Goal: Task Accomplishment & Management: Use online tool/utility

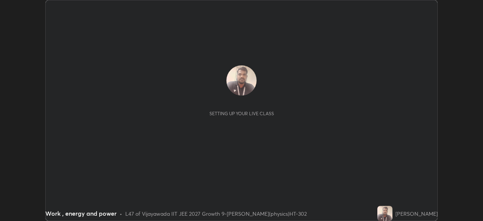
scroll to position [221, 483]
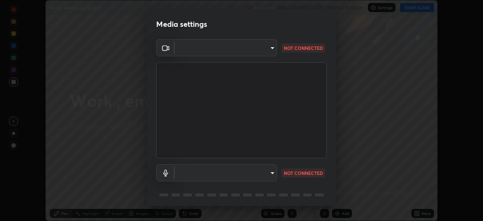
type input "aed39917a1c54585939b0139697987aa370fbf94ea1a7af73c45f548e1f1cce2"
type input "default"
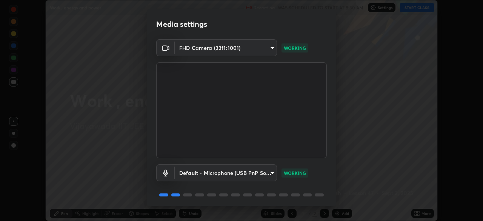
scroll to position [27, 0]
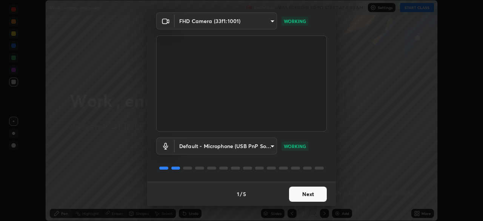
click at [309, 193] on button "Next" at bounding box center [308, 193] width 38 height 15
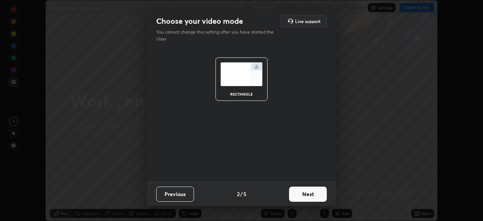
scroll to position [0, 0]
click at [308, 194] on button "Next" at bounding box center [308, 193] width 38 height 15
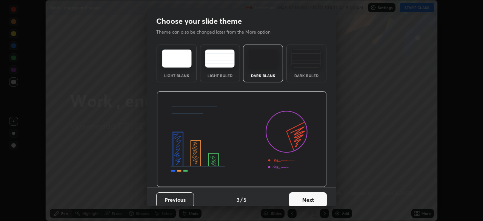
click at [313, 192] on button "Next" at bounding box center [308, 199] width 38 height 15
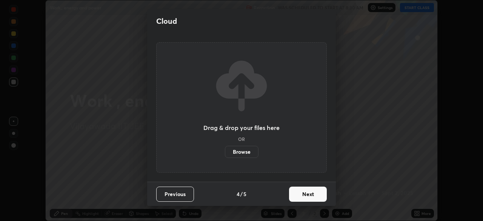
click at [307, 191] on button "Next" at bounding box center [308, 193] width 38 height 15
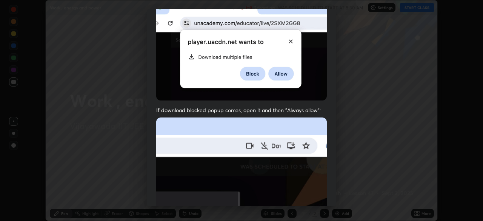
scroll to position [181, 0]
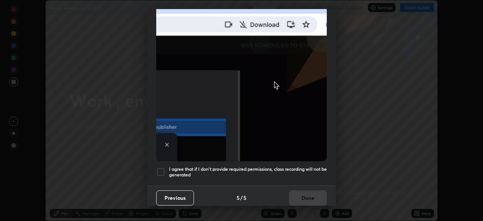
click at [157, 167] on div at bounding box center [160, 171] width 9 height 9
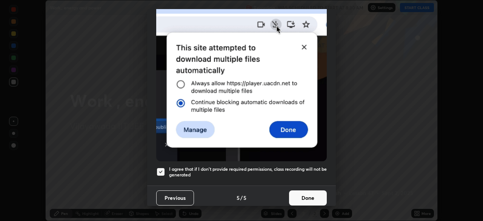
click at [308, 192] on button "Done" at bounding box center [308, 197] width 38 height 15
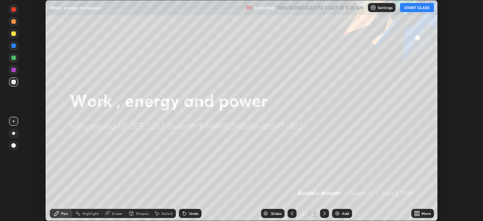
click at [415, 9] on button "START CLASS" at bounding box center [417, 7] width 34 height 9
